Goal: Transaction & Acquisition: Purchase product/service

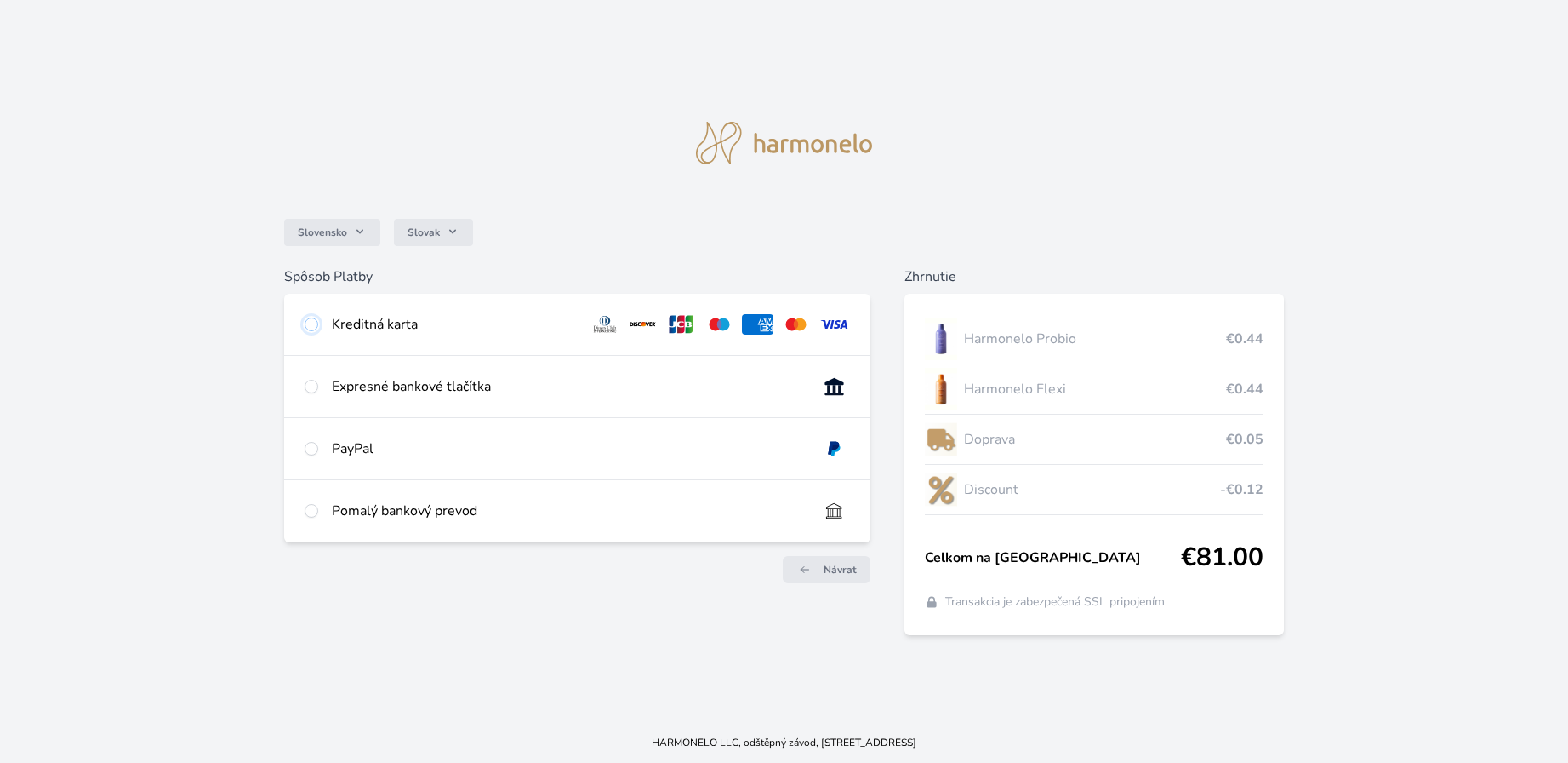
click at [312, 324] on input "radio" at bounding box center [312, 324] width 14 height 14
radio input "true"
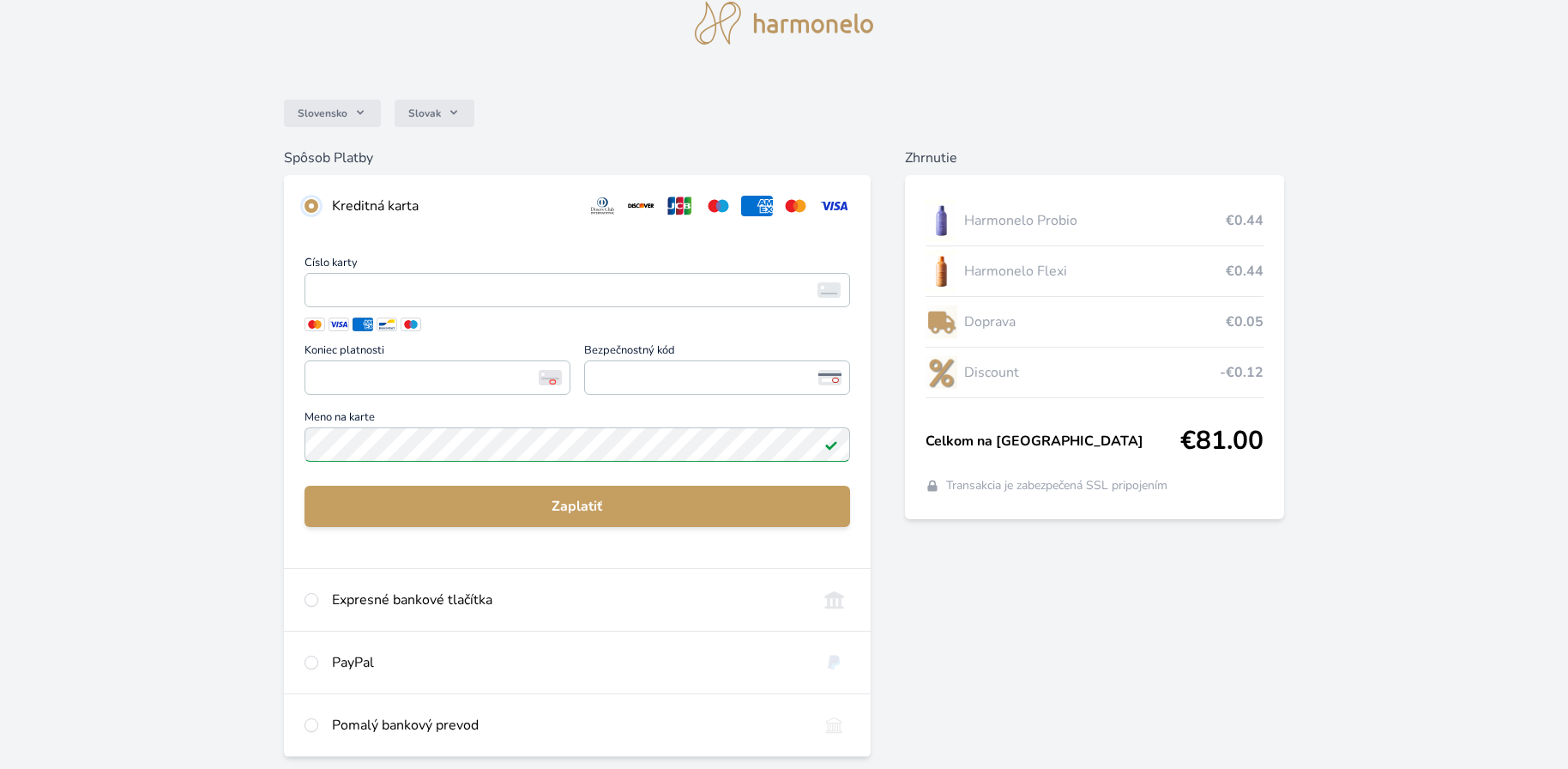
scroll to position [185, 0]
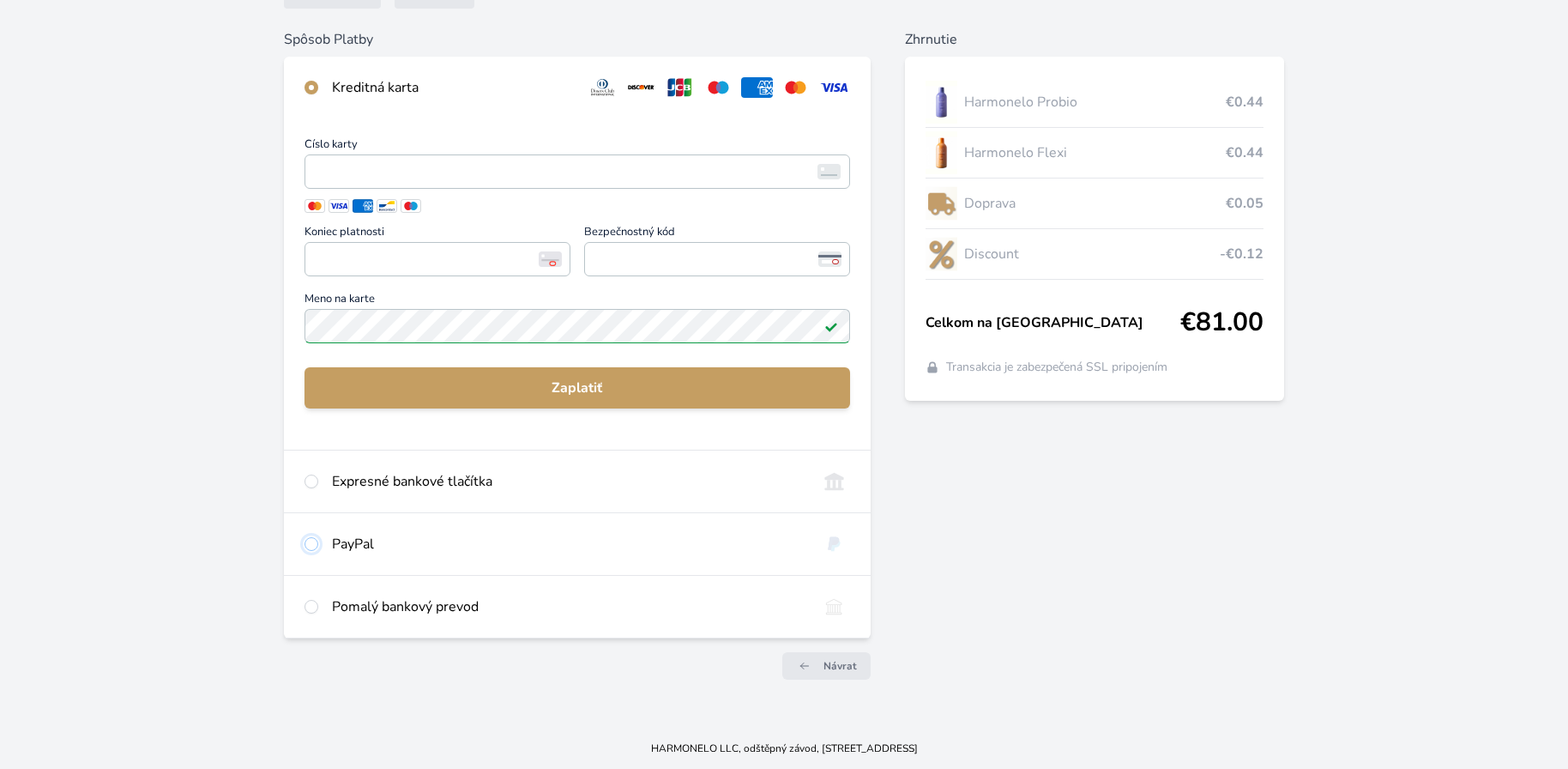
click at [313, 549] on input "radio" at bounding box center [311, 544] width 14 height 14
radio input "true"
radio input "false"
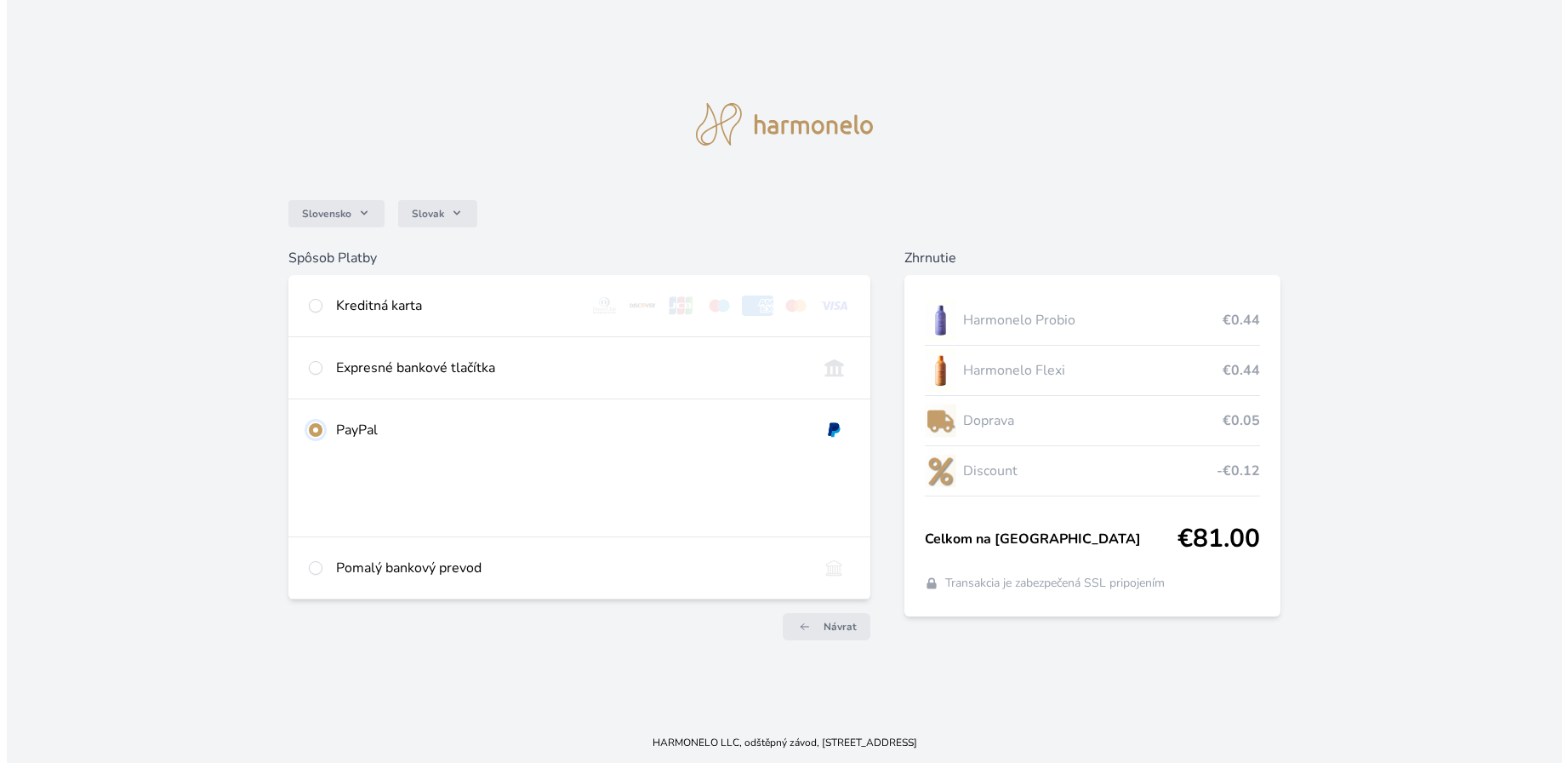
scroll to position [0, 0]
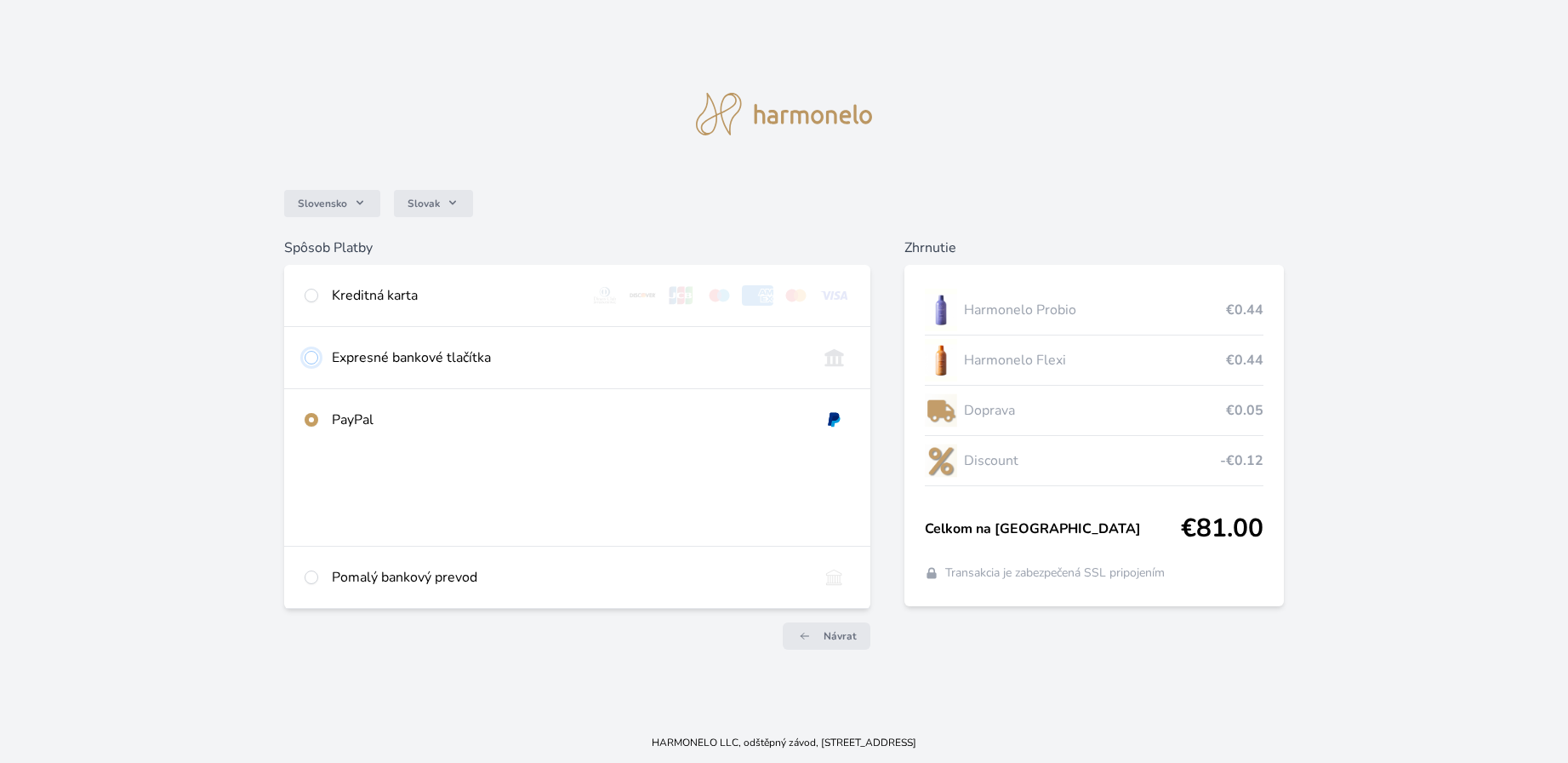
click at [314, 358] on input "radio" at bounding box center [312, 357] width 14 height 14
radio input "true"
radio input "false"
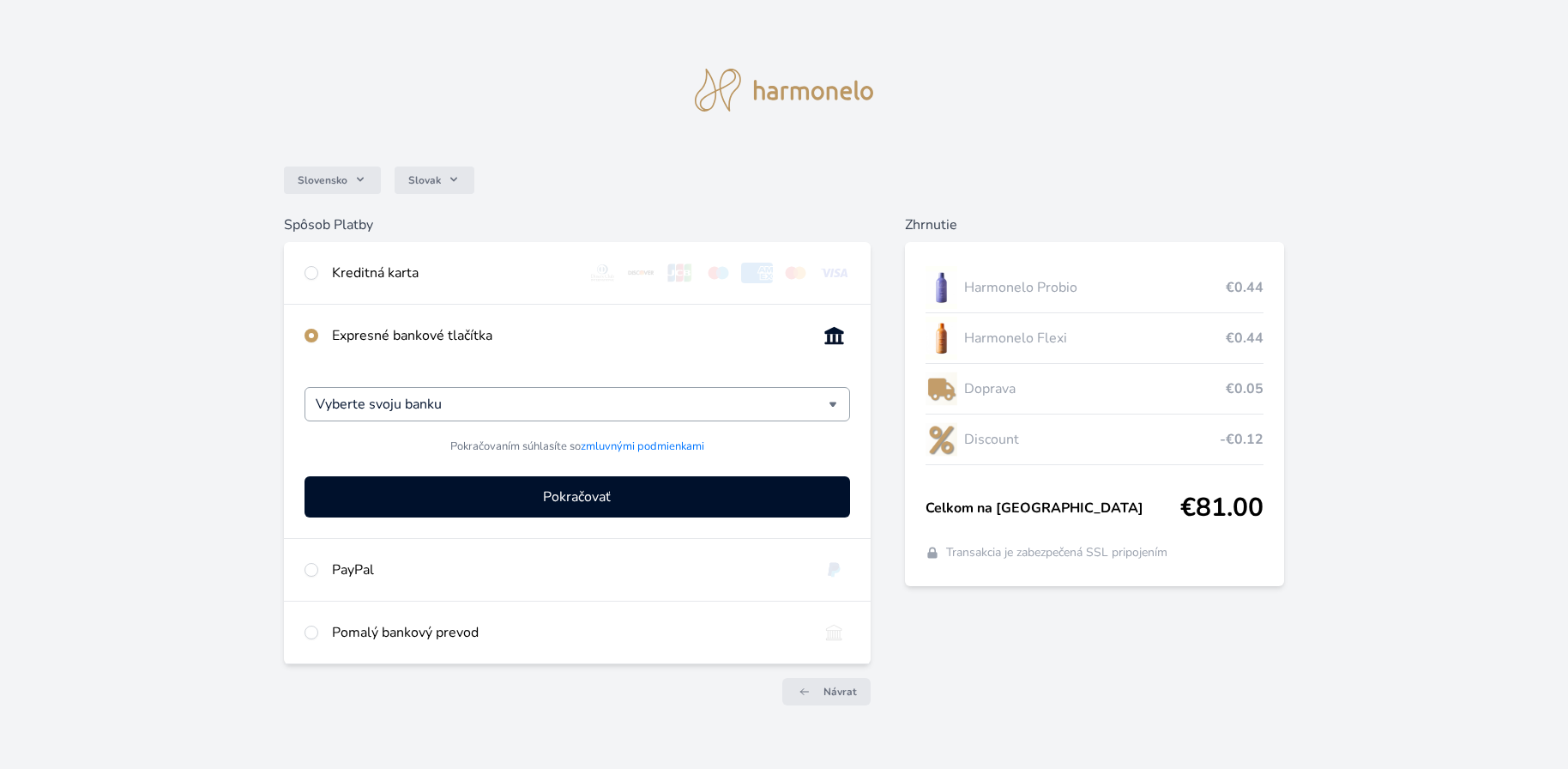
click at [829, 407] on div "Vyberte svoju banku" at bounding box center [577, 404] width 544 height 34
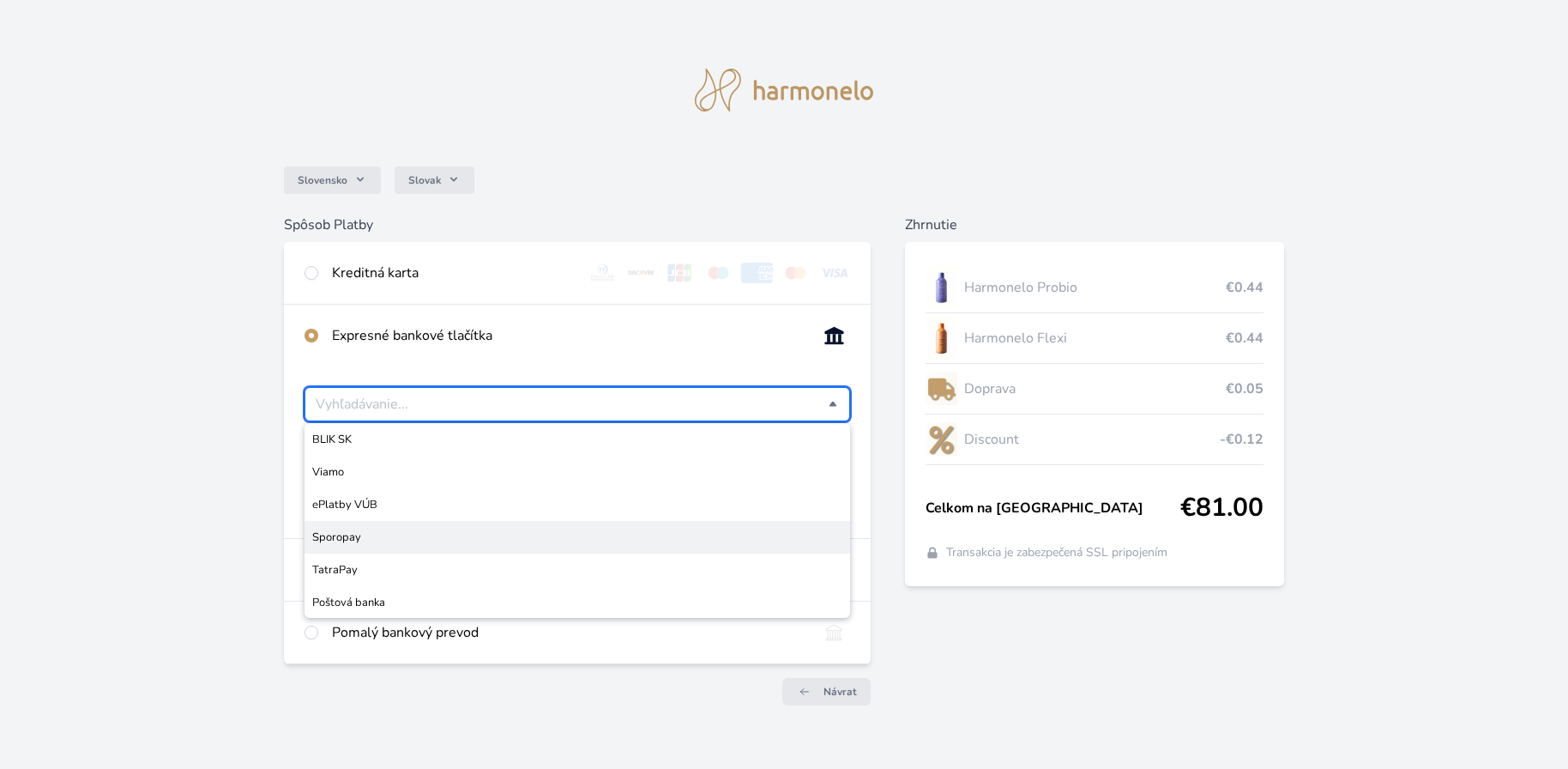
click at [441, 543] on span "Sporopay" at bounding box center [577, 538] width 529 height 18
type input "Sporopay"
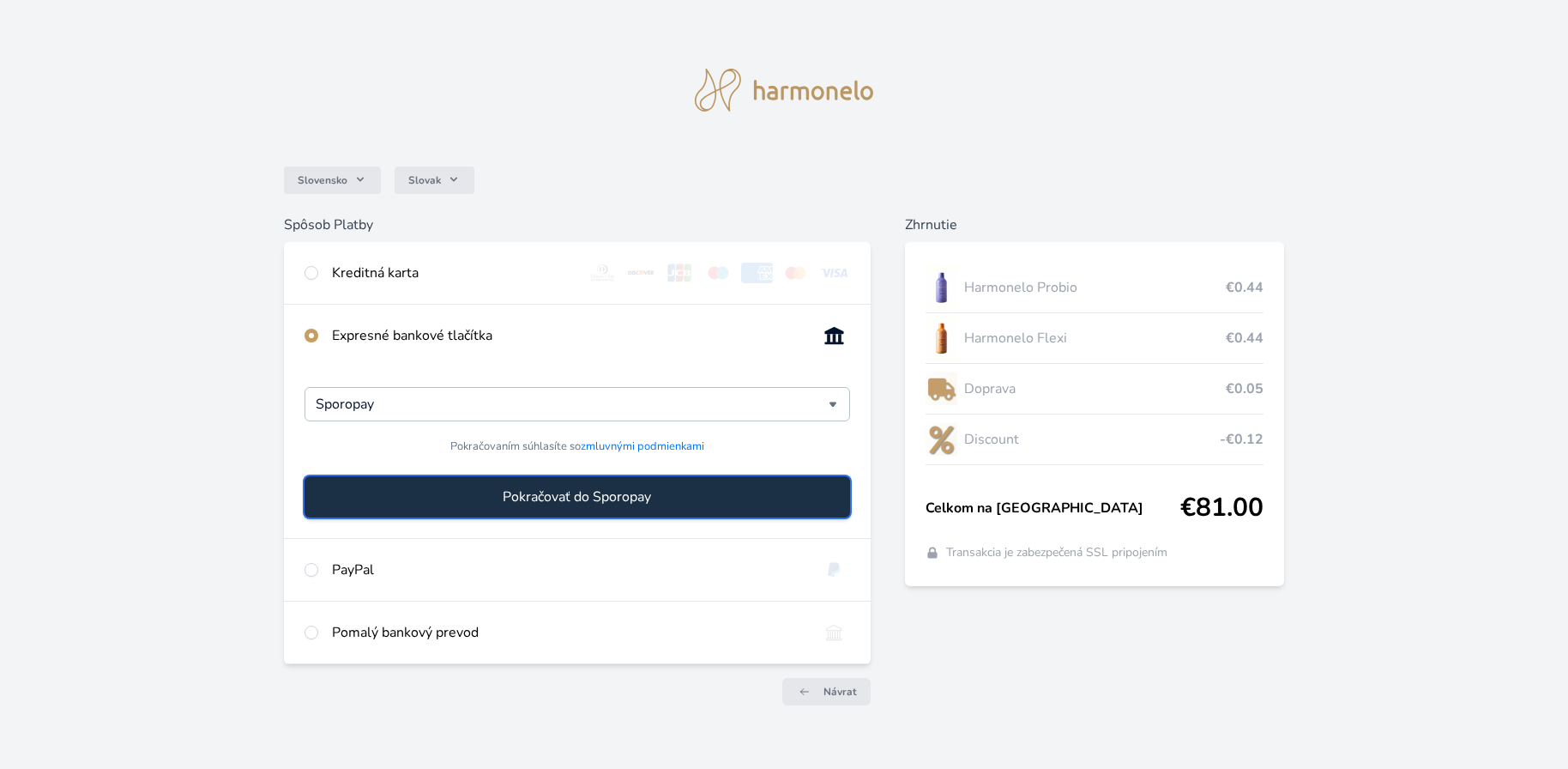
click at [580, 497] on span "Pokračovať do Sporopay" at bounding box center [577, 497] width 148 height 20
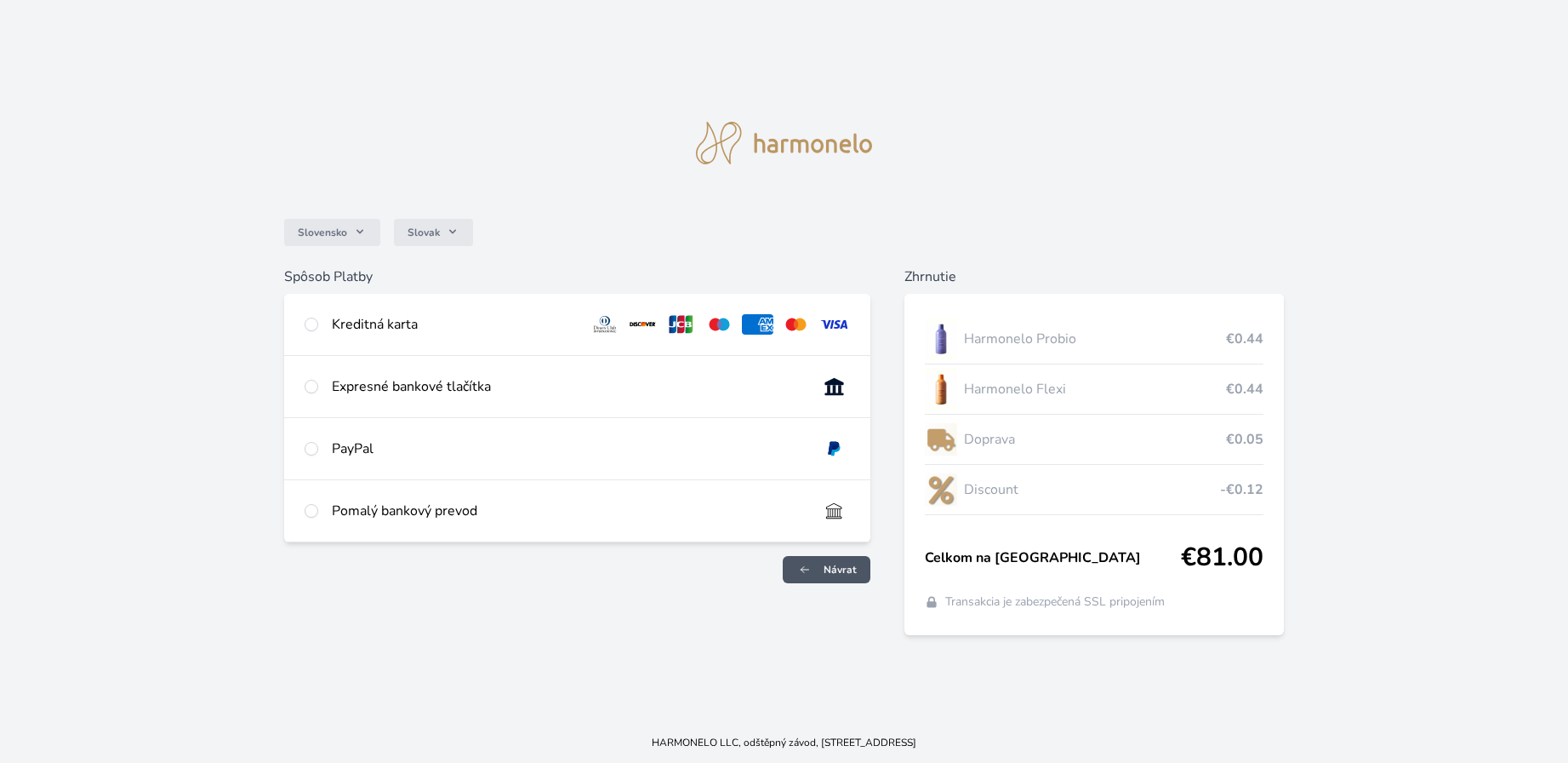
click at [833, 565] on span "Návrat" at bounding box center [840, 569] width 33 height 14
